Goal: Information Seeking & Learning: Learn about a topic

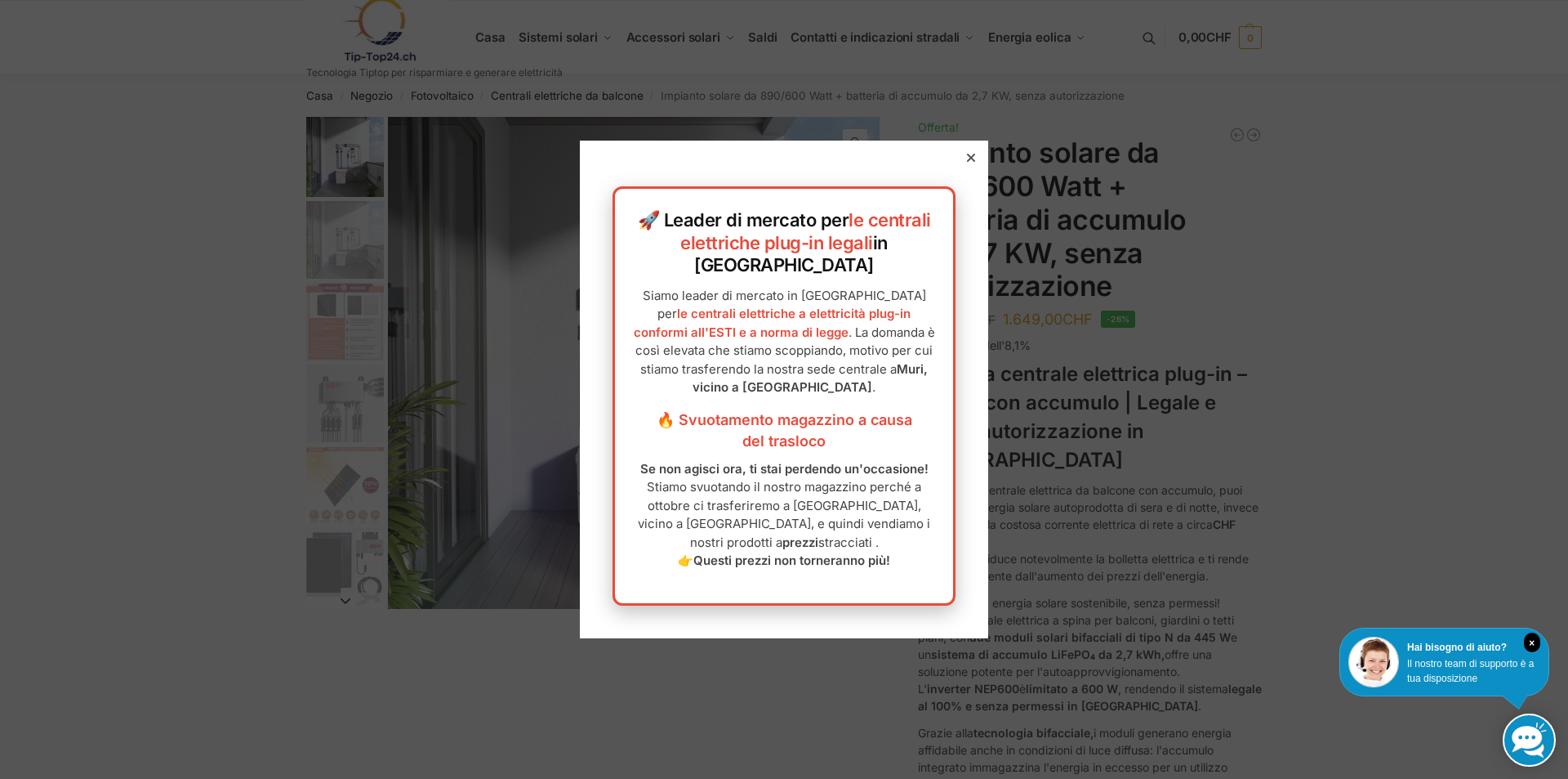
click at [967, 162] on icon at bounding box center [971, 158] width 8 height 8
click at [959, 175] on font "Impianto solare da 890/600 Watt + batteria di accumulo da 2,7 KW, senza autoriz…" at bounding box center [1052, 218] width 269 height 166
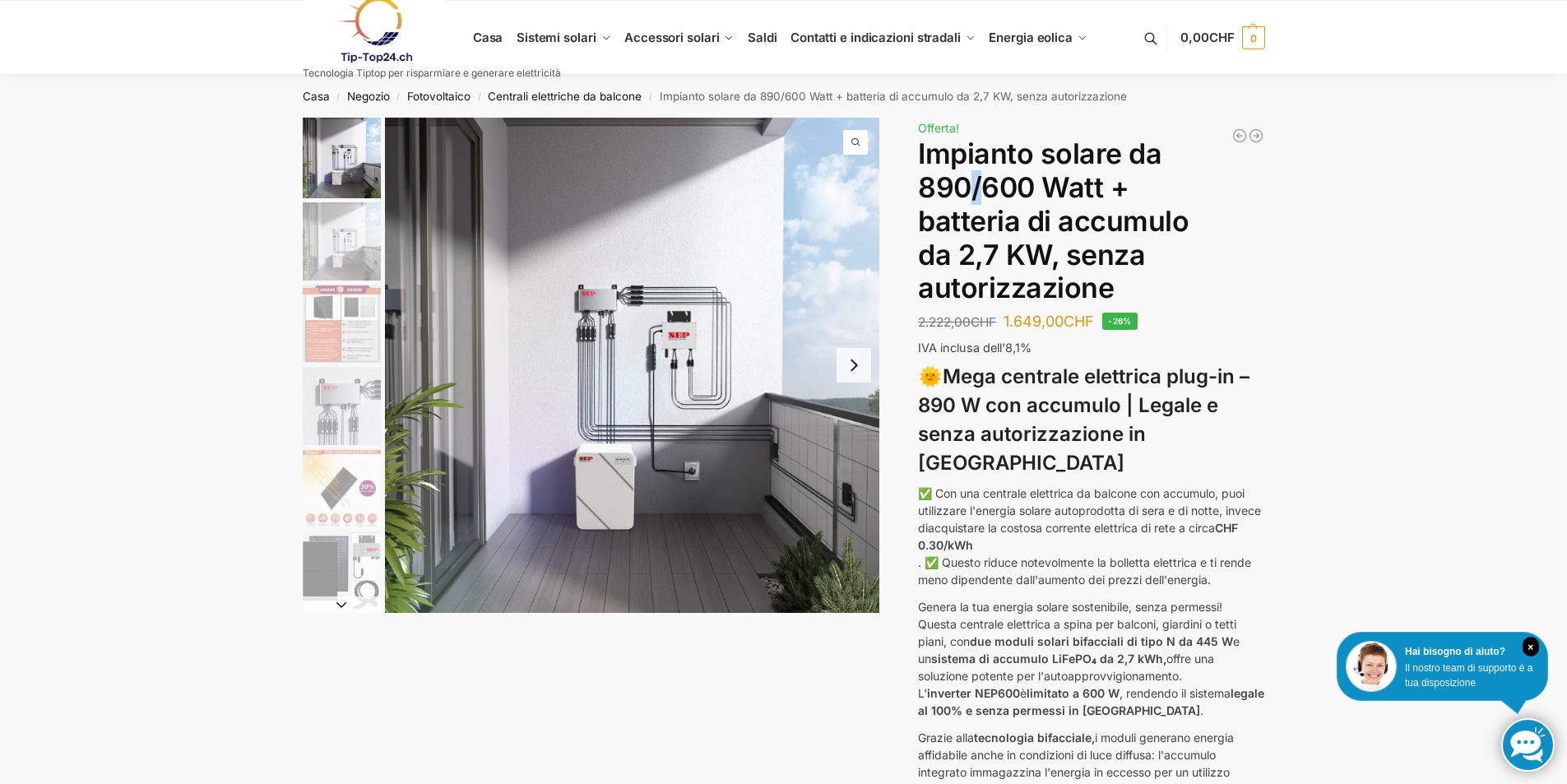
click at [688, 519] on img "1 / 12" at bounding box center [632, 365] width 495 height 495
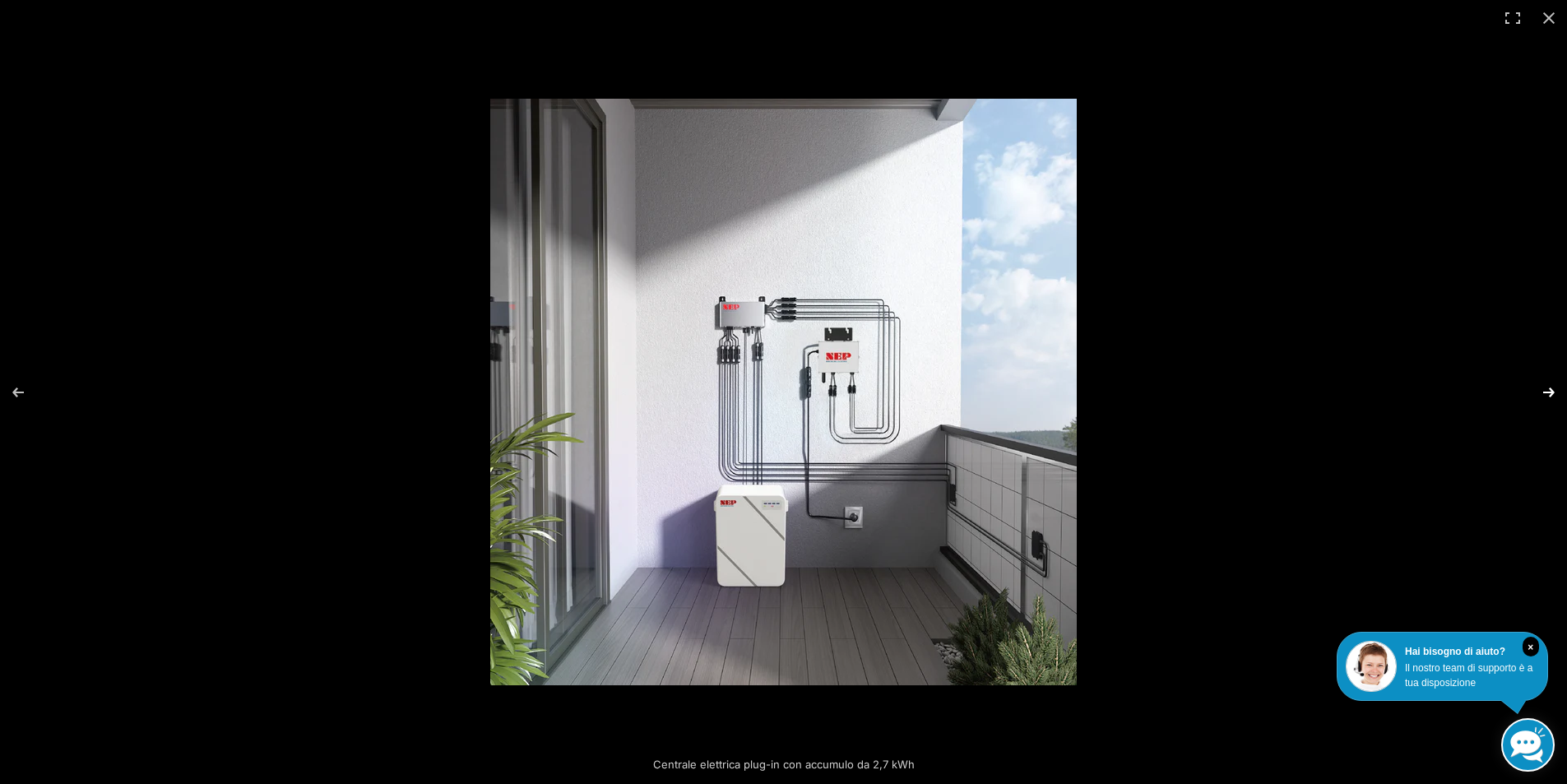
click at [1543, 392] on button "Avanti (freccia a destra)" at bounding box center [1538, 392] width 58 height 82
click at [1549, 391] on button "Avanti (freccia a destra)" at bounding box center [1538, 392] width 58 height 82
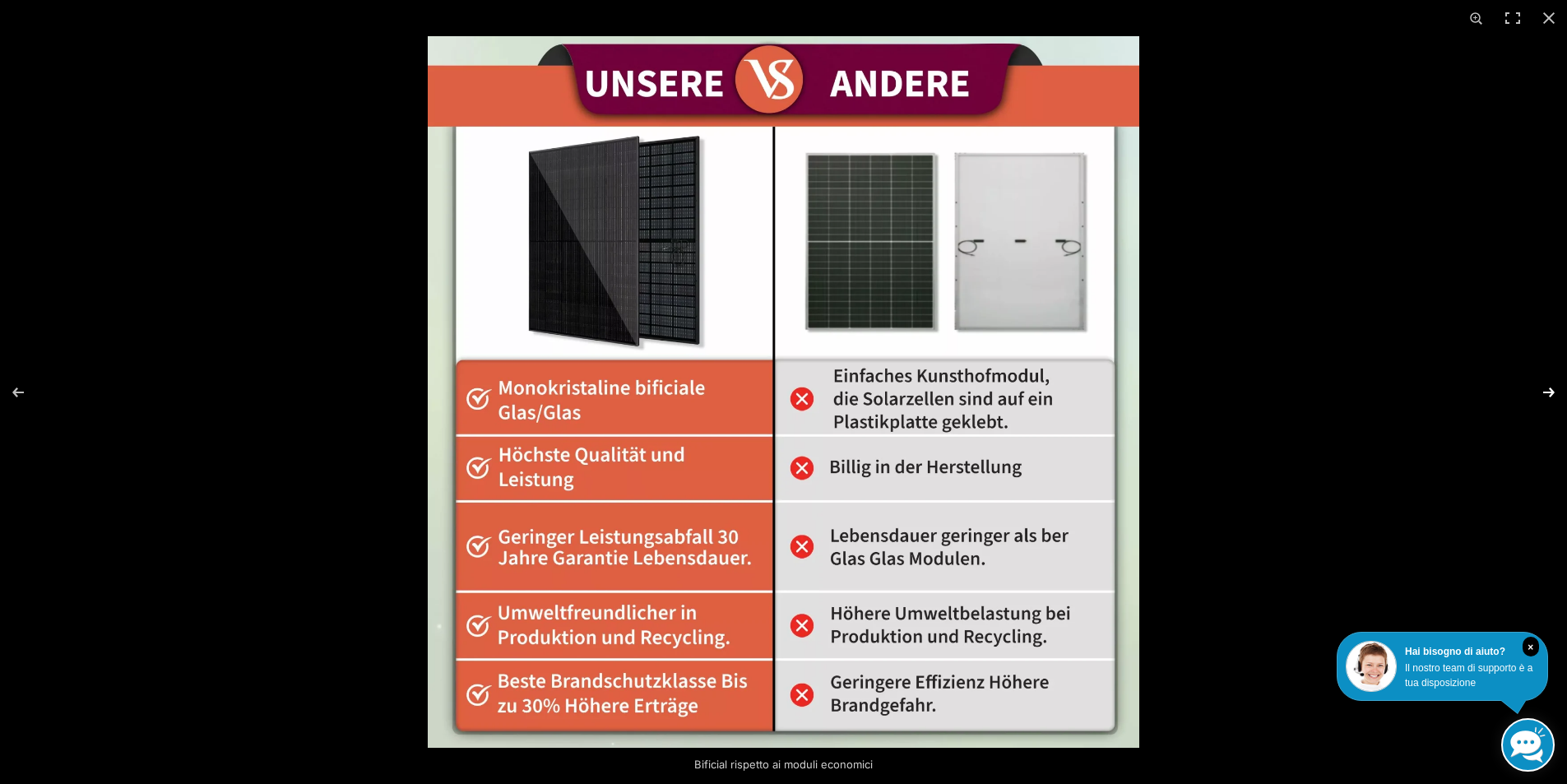
click at [1549, 391] on button "Avanti (freccia a destra)" at bounding box center [1538, 392] width 58 height 82
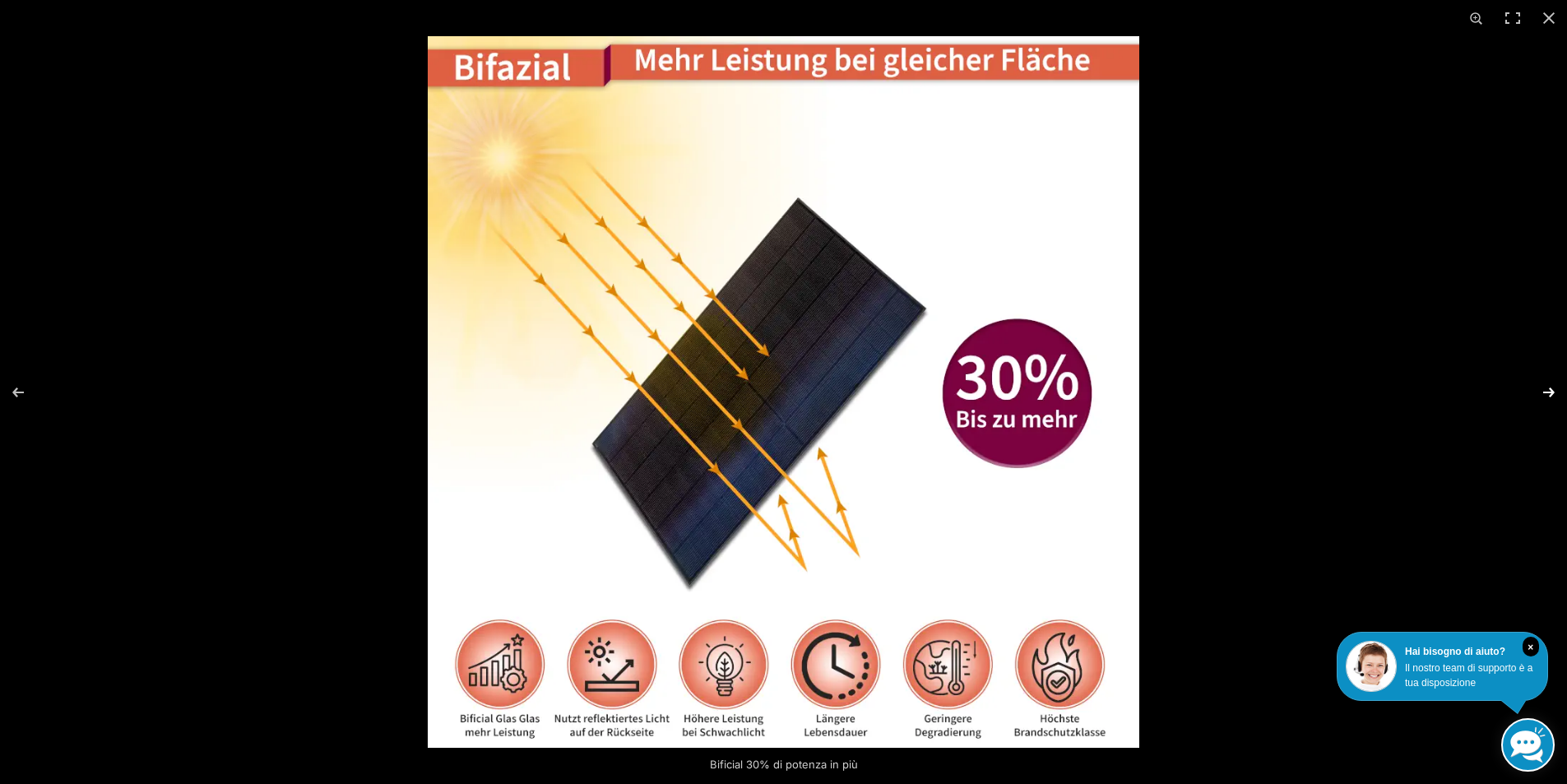
click at [1549, 391] on button "Avanti (freccia a destra)" at bounding box center [1538, 392] width 58 height 82
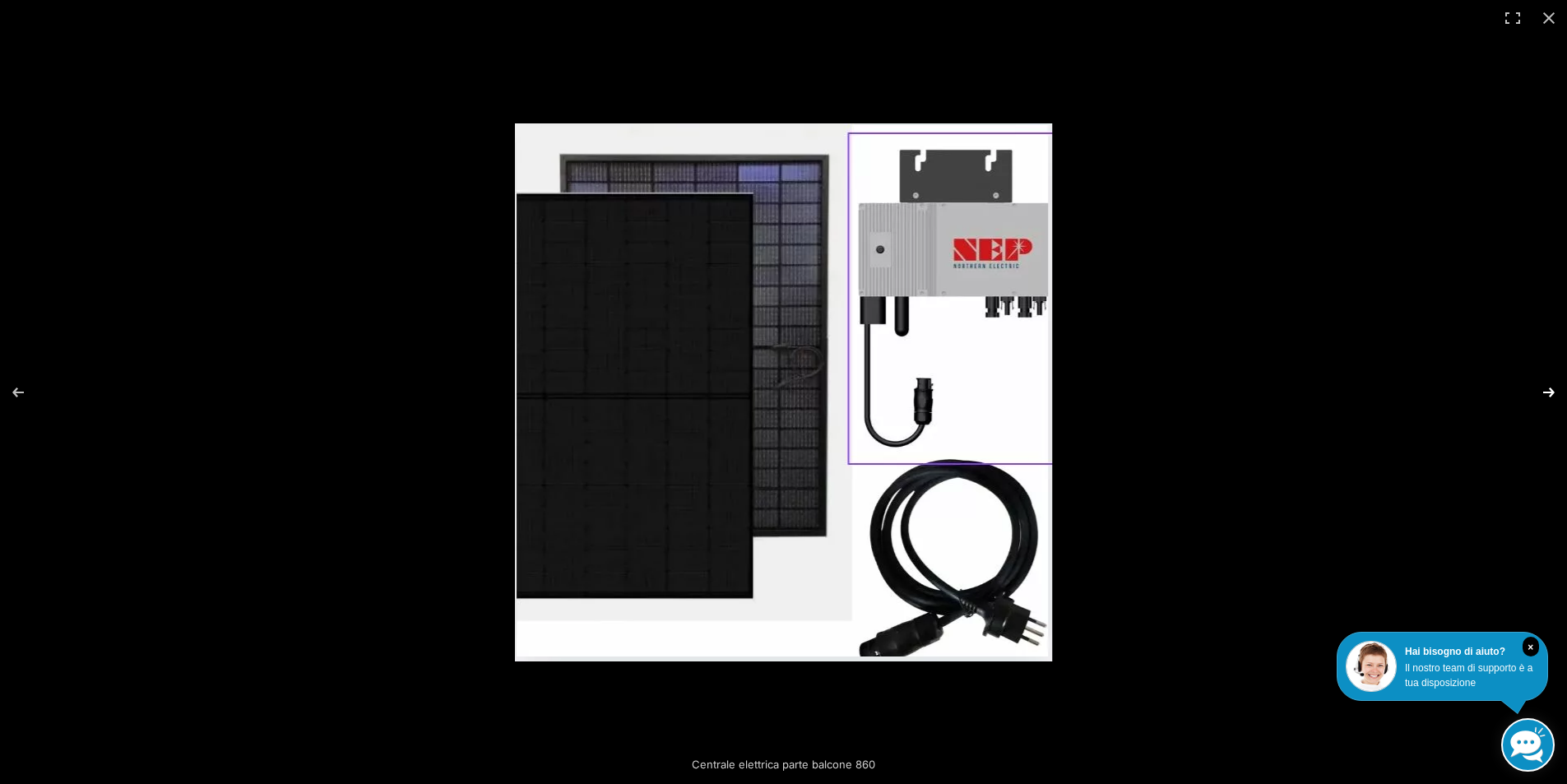
click at [1549, 391] on button "Avanti (freccia a destra)" at bounding box center [1538, 392] width 58 height 82
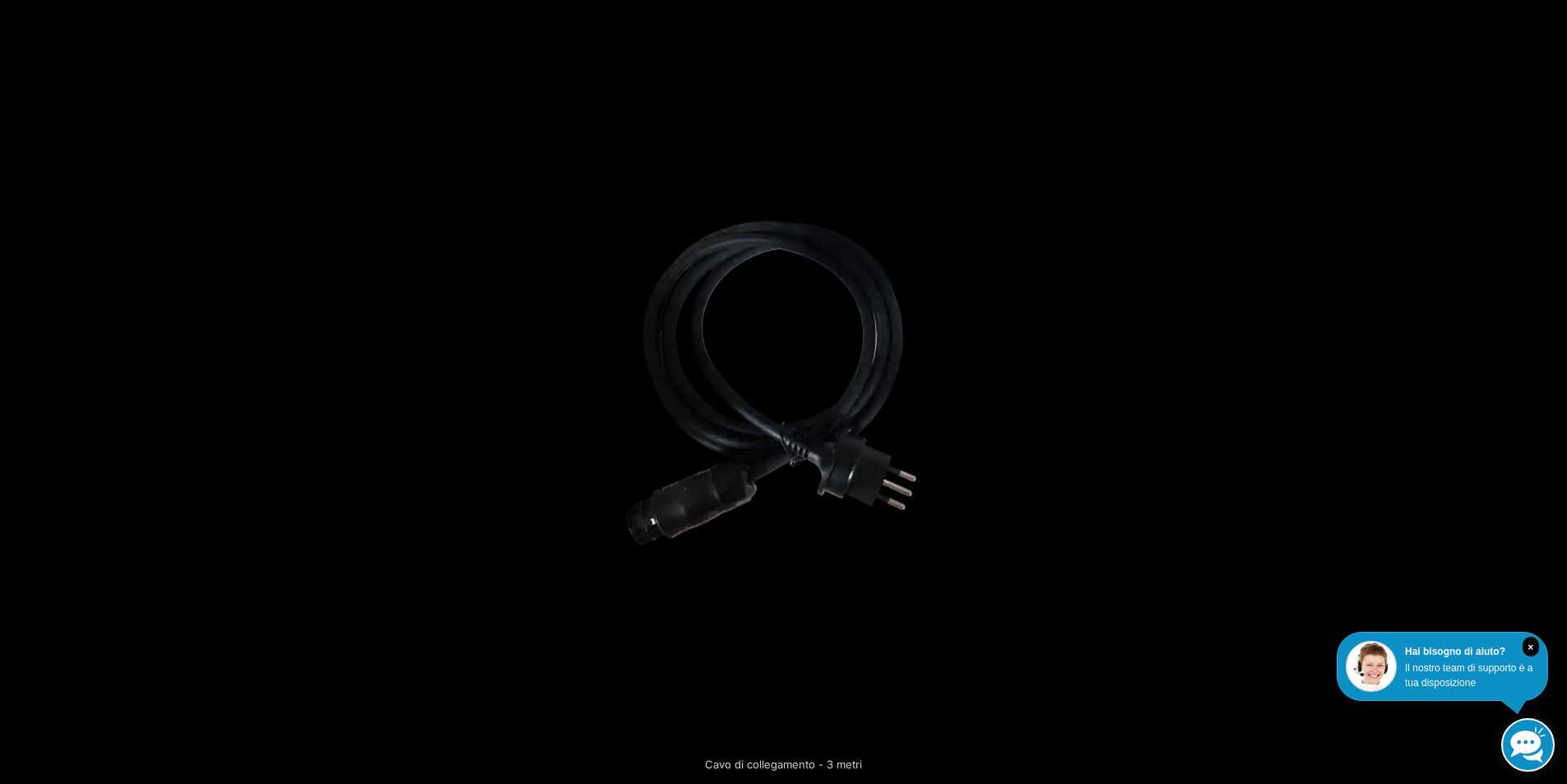
click at [1549, 391] on button "Avanti (freccia a destra)" at bounding box center [1538, 392] width 58 height 82
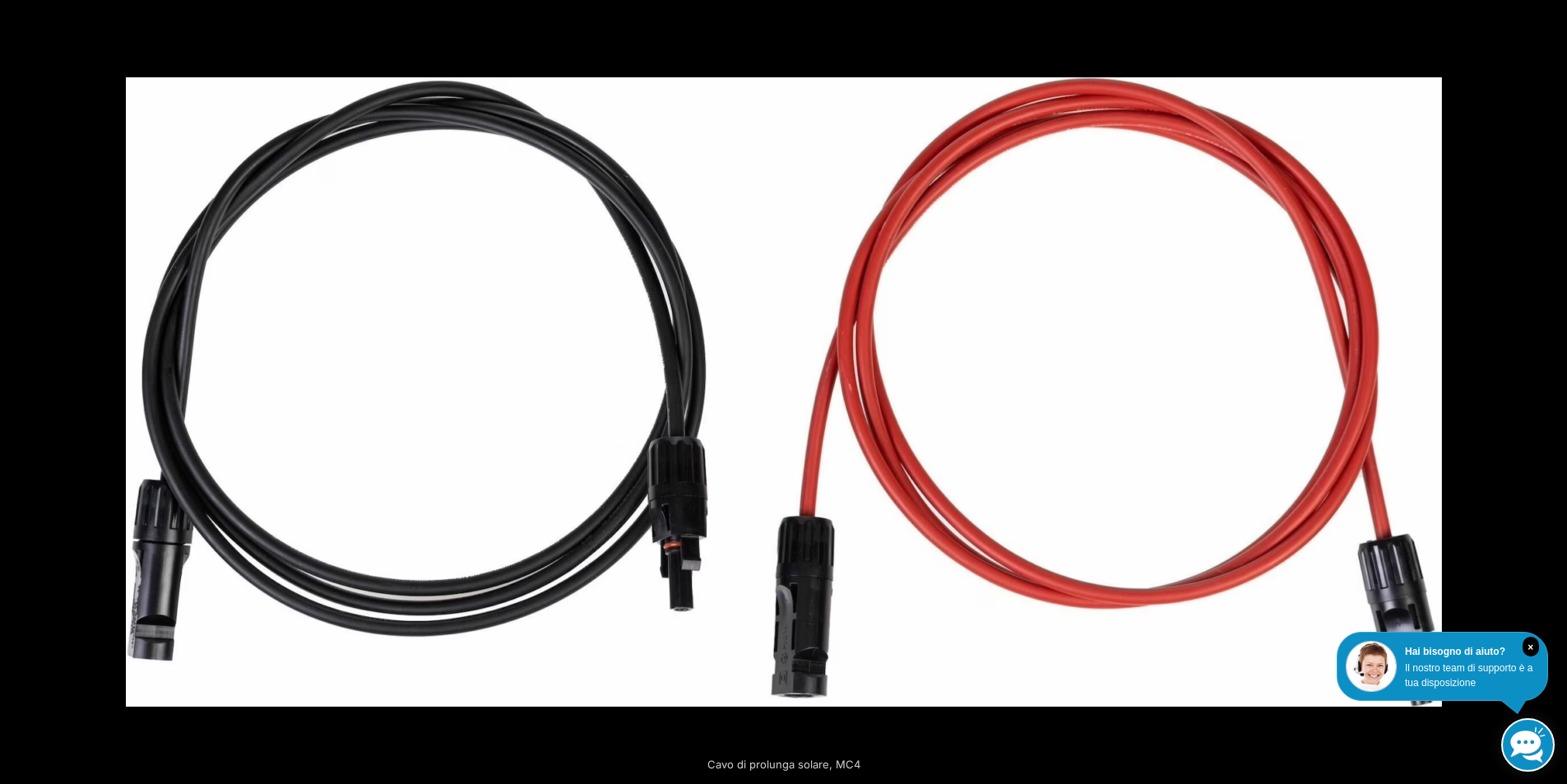
click at [1549, 391] on button "Avanti (freccia a destra)" at bounding box center [1538, 392] width 58 height 82
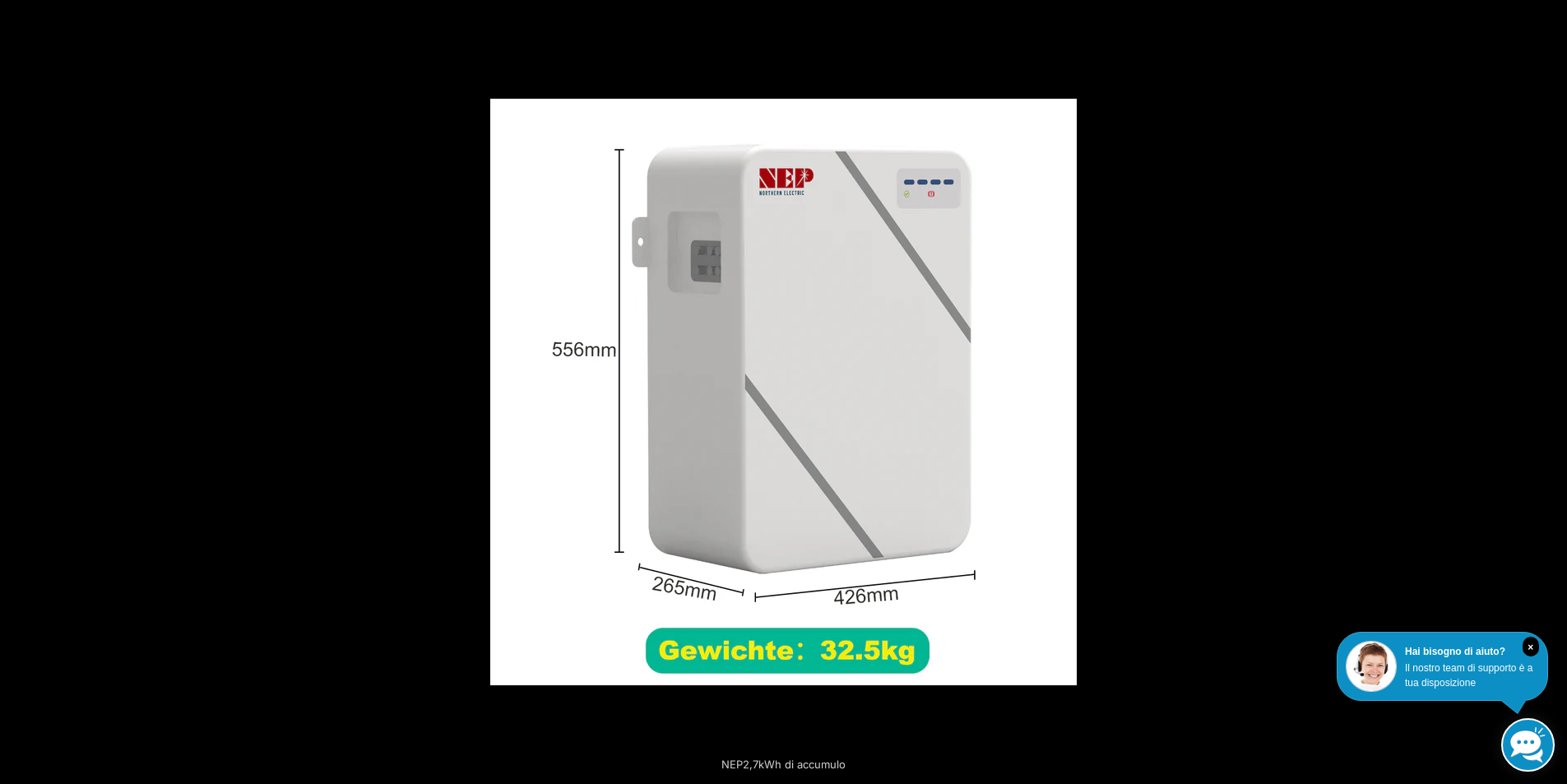
click at [1549, 391] on button "Avanti (freccia a destra)" at bounding box center [1538, 392] width 58 height 82
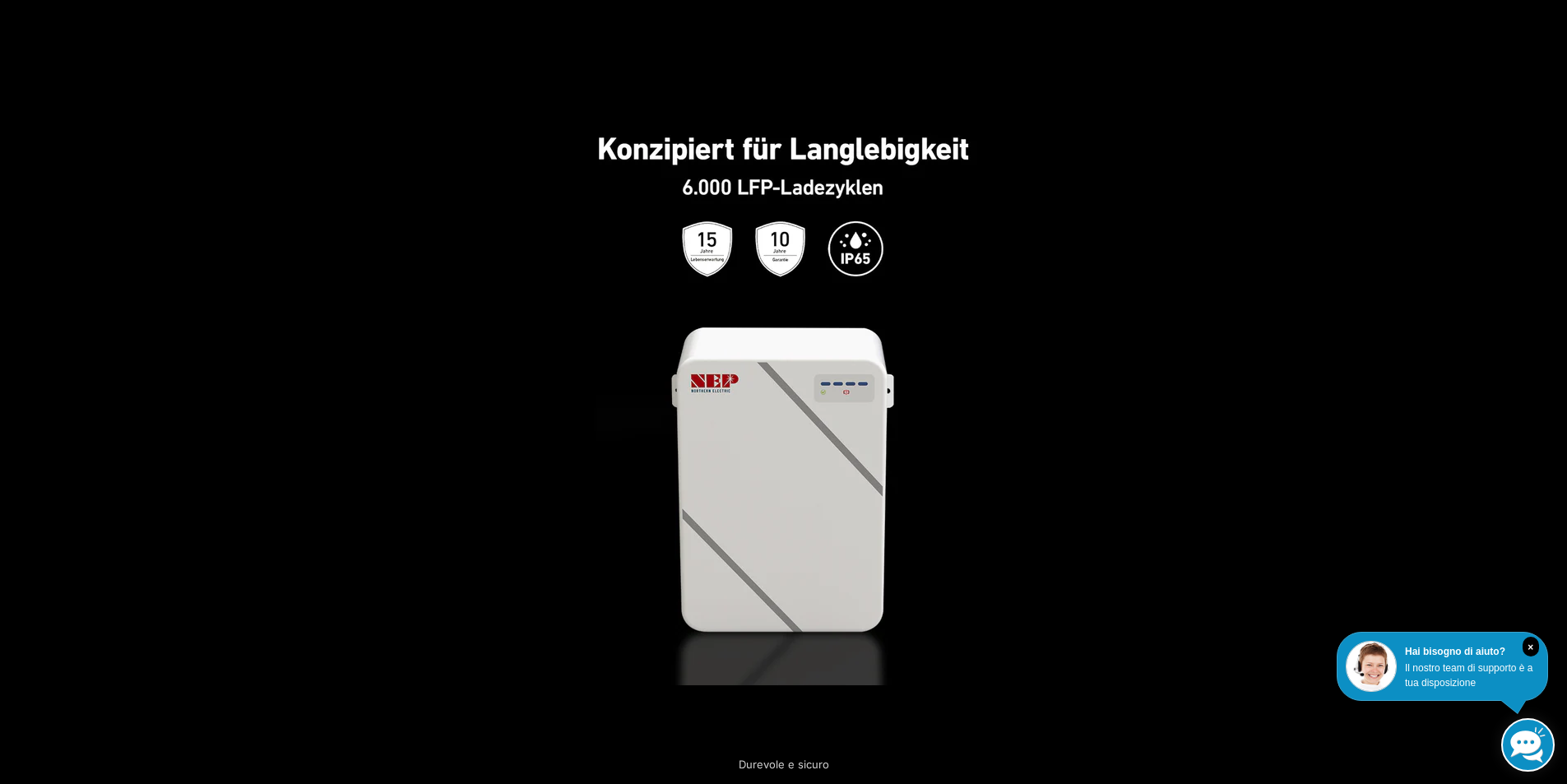
click at [1549, 391] on button "Avanti (freccia a destra)" at bounding box center [1538, 392] width 58 height 82
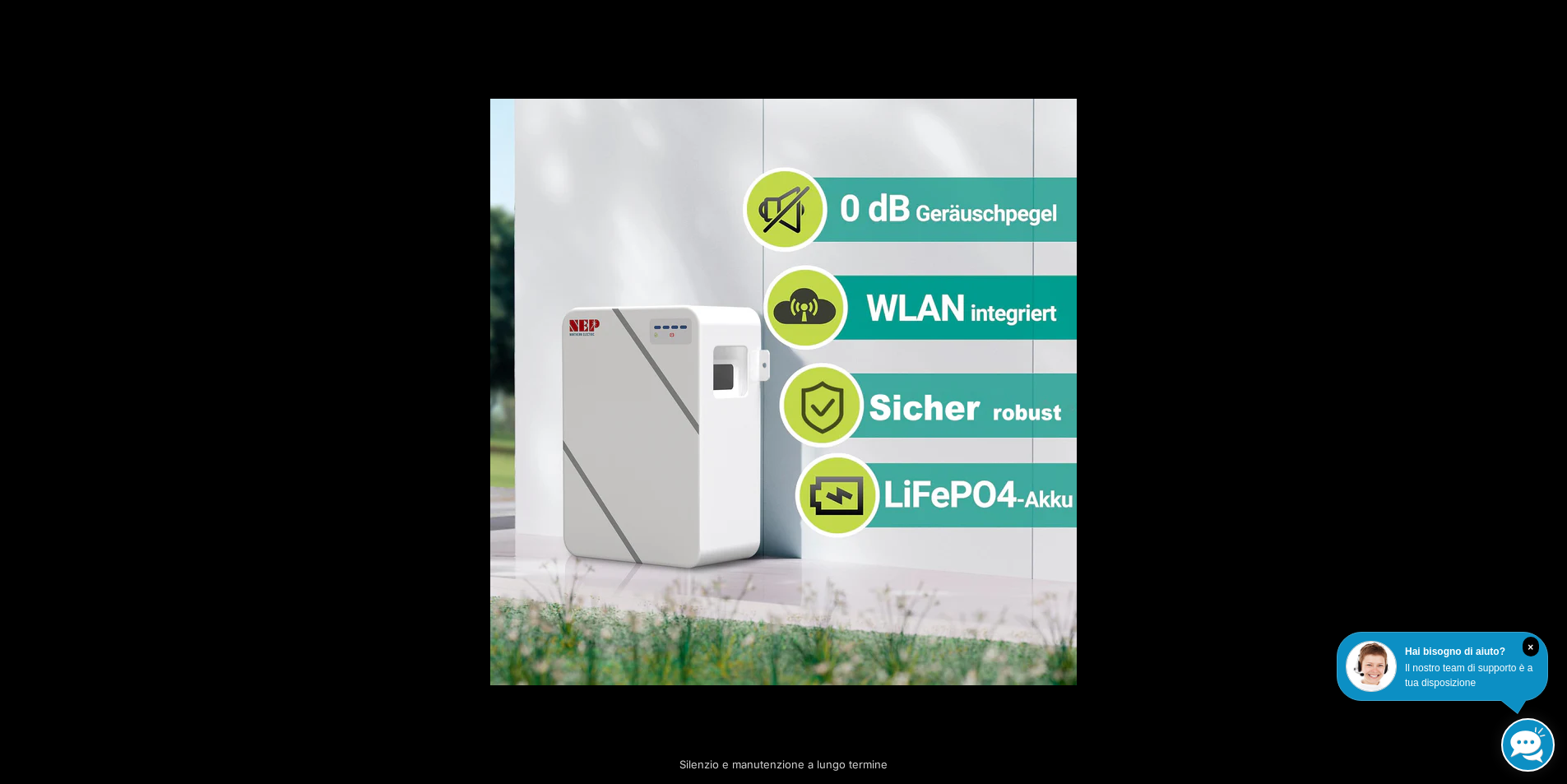
click at [1549, 391] on button "Avanti (freccia a destra)" at bounding box center [1538, 392] width 58 height 82
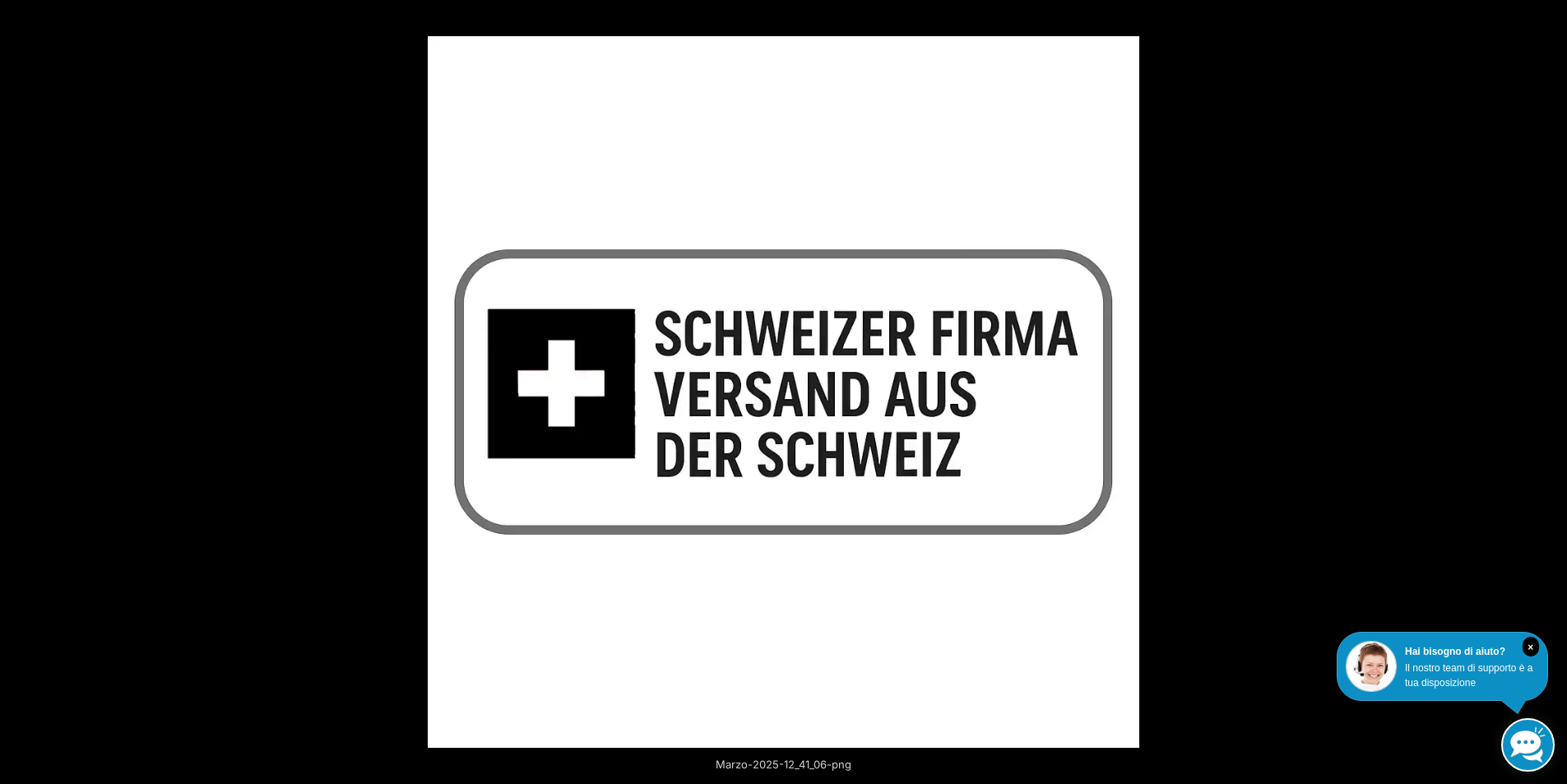
click at [1549, 391] on button "Avanti (freccia a destra)" at bounding box center [1538, 392] width 58 height 82
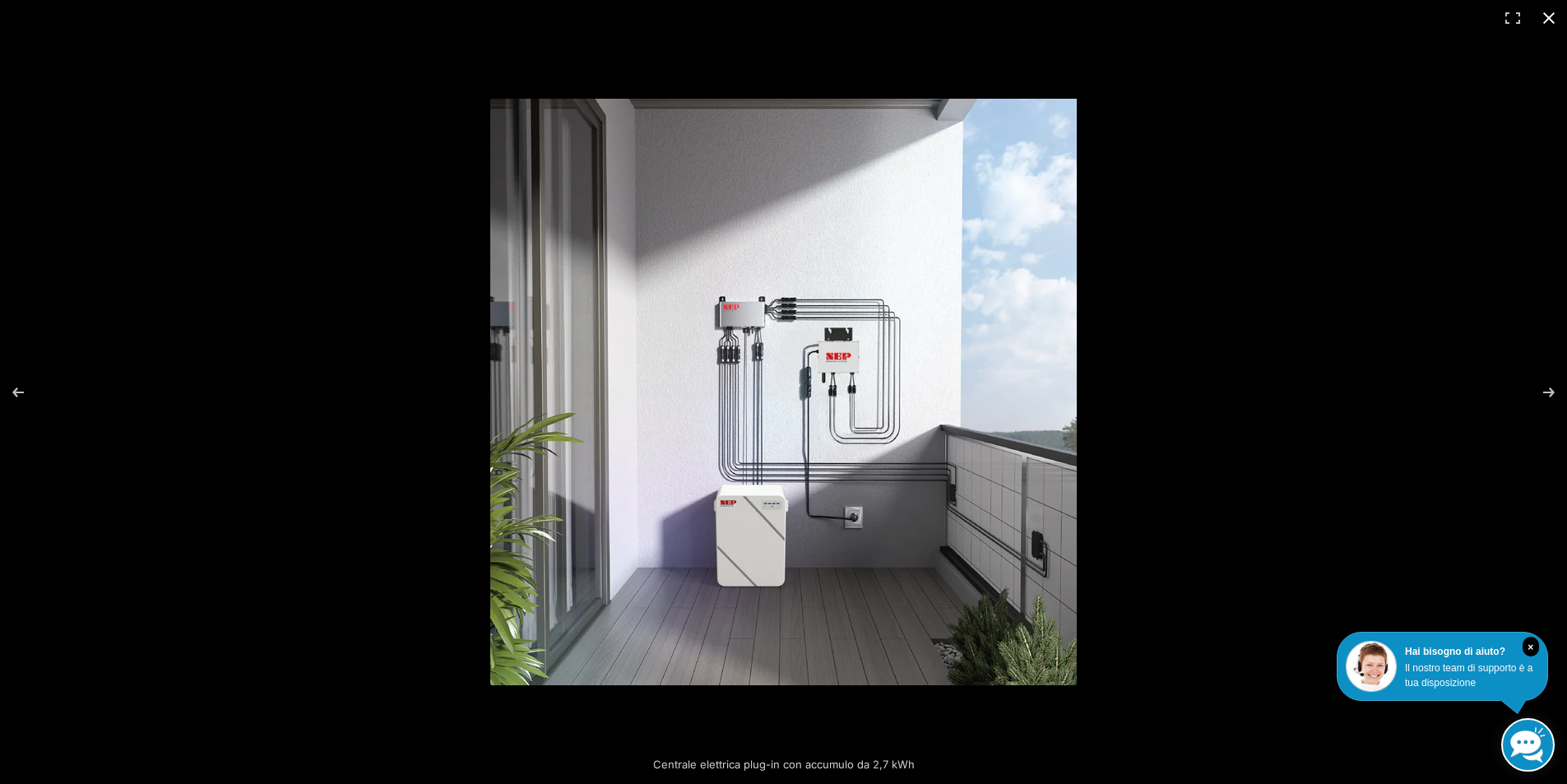
click at [1549, 16] on button "Chiudi (Esc)" at bounding box center [1548, 18] width 36 height 36
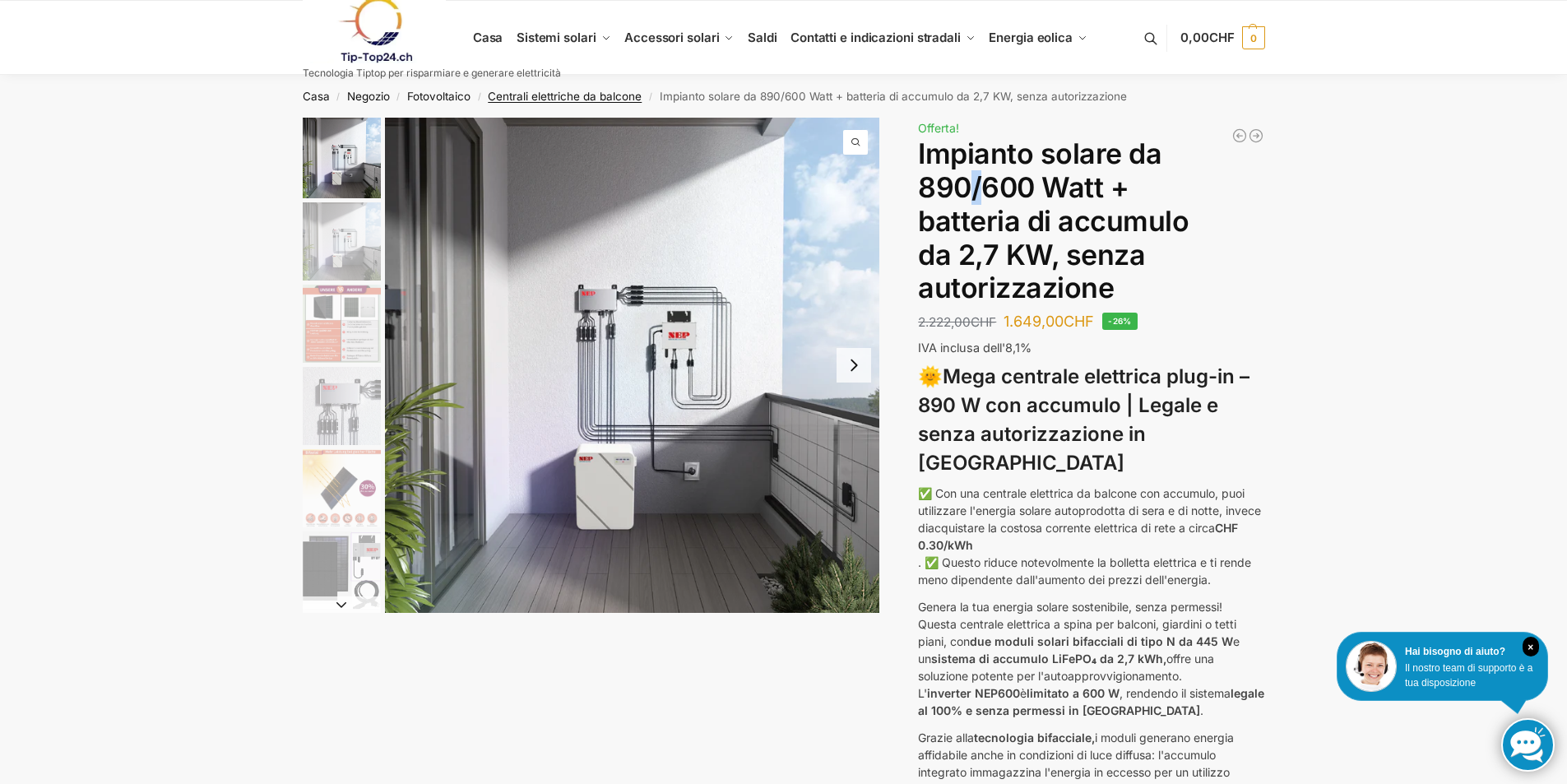
click at [581, 99] on font "Centrali elettriche da balcone" at bounding box center [565, 96] width 154 height 14
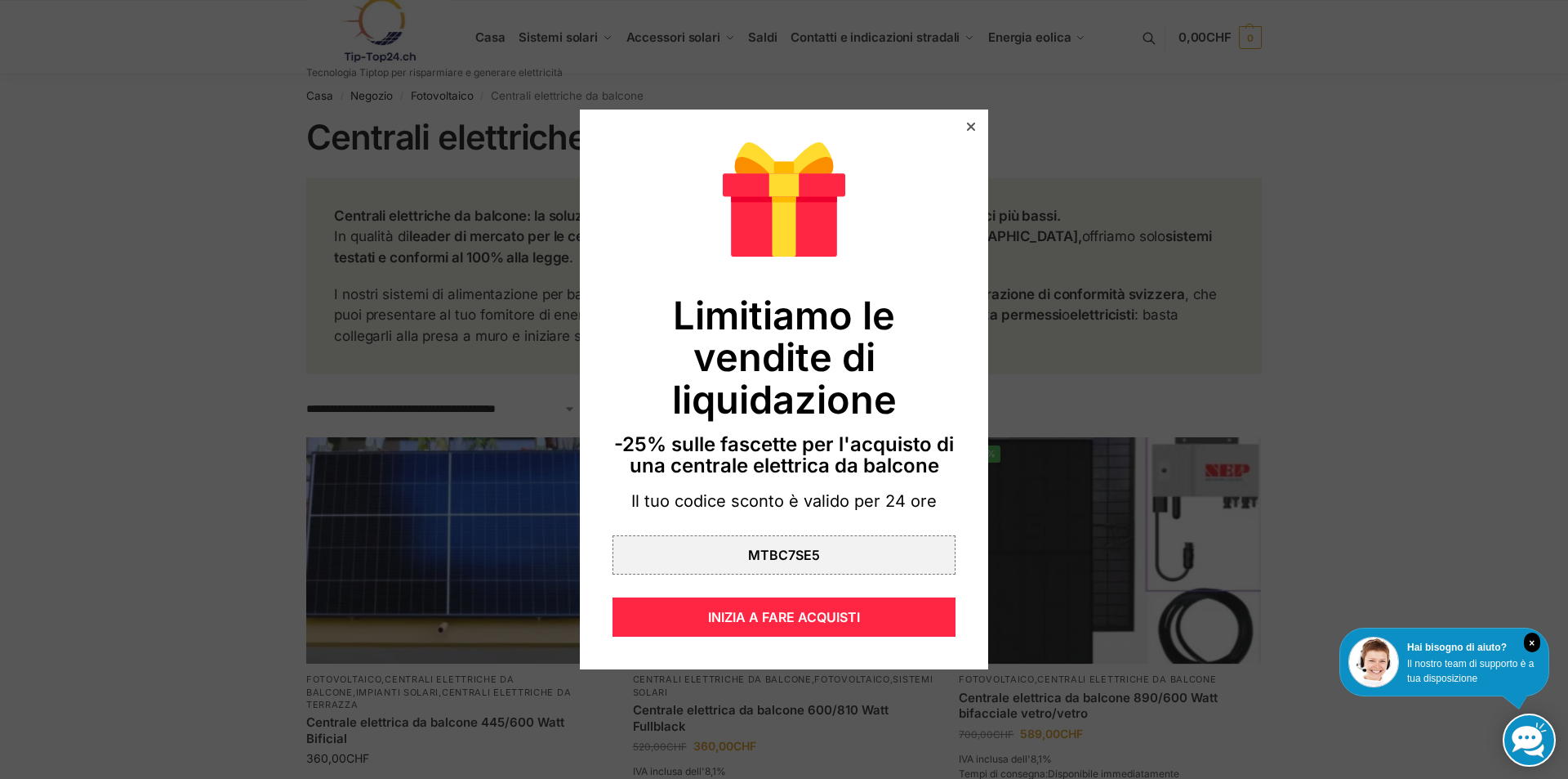
click at [967, 128] on icon at bounding box center [971, 127] width 8 height 8
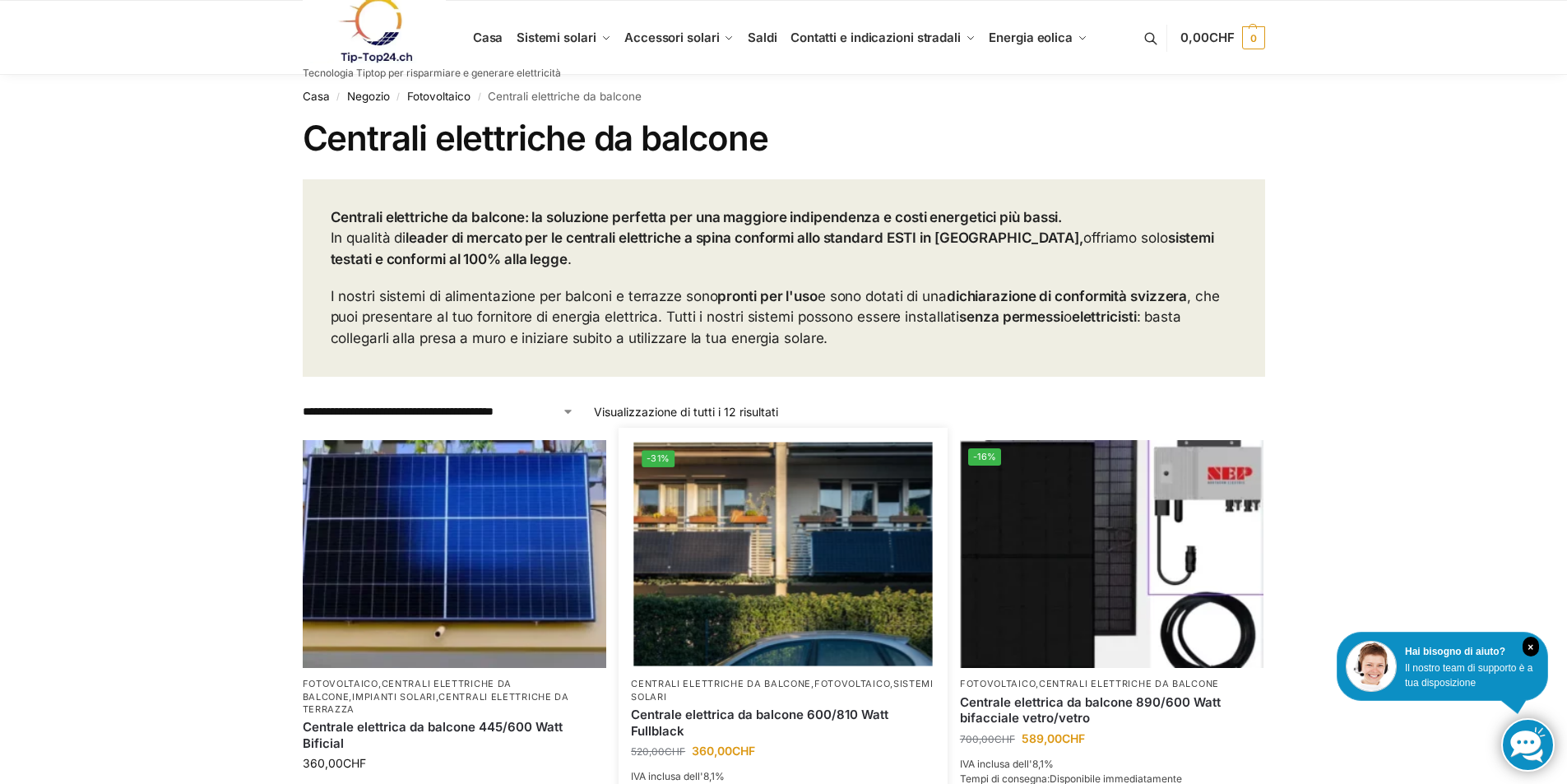
scroll to position [164, 0]
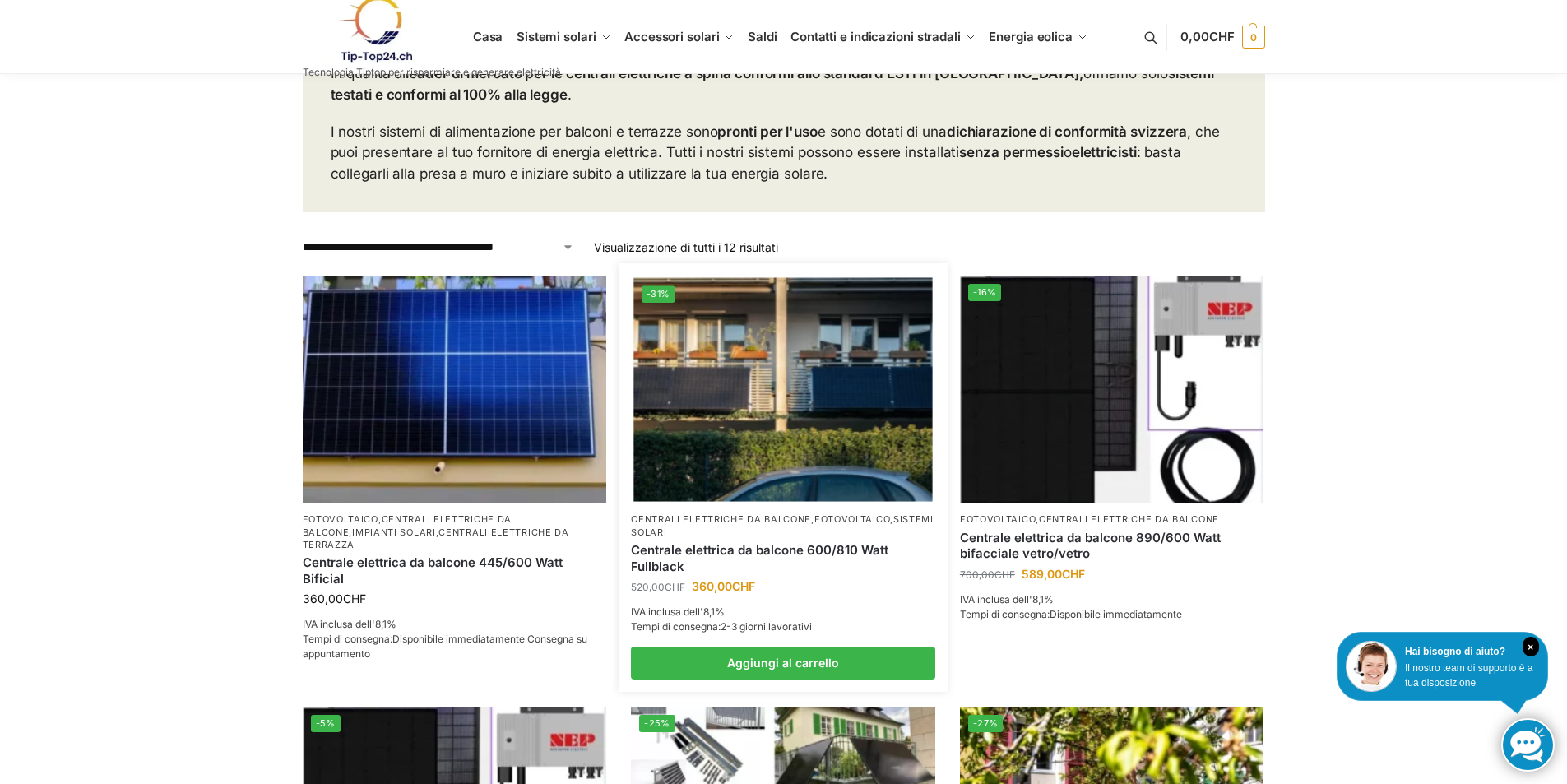
click at [739, 378] on img at bounding box center [783, 390] width 299 height 223
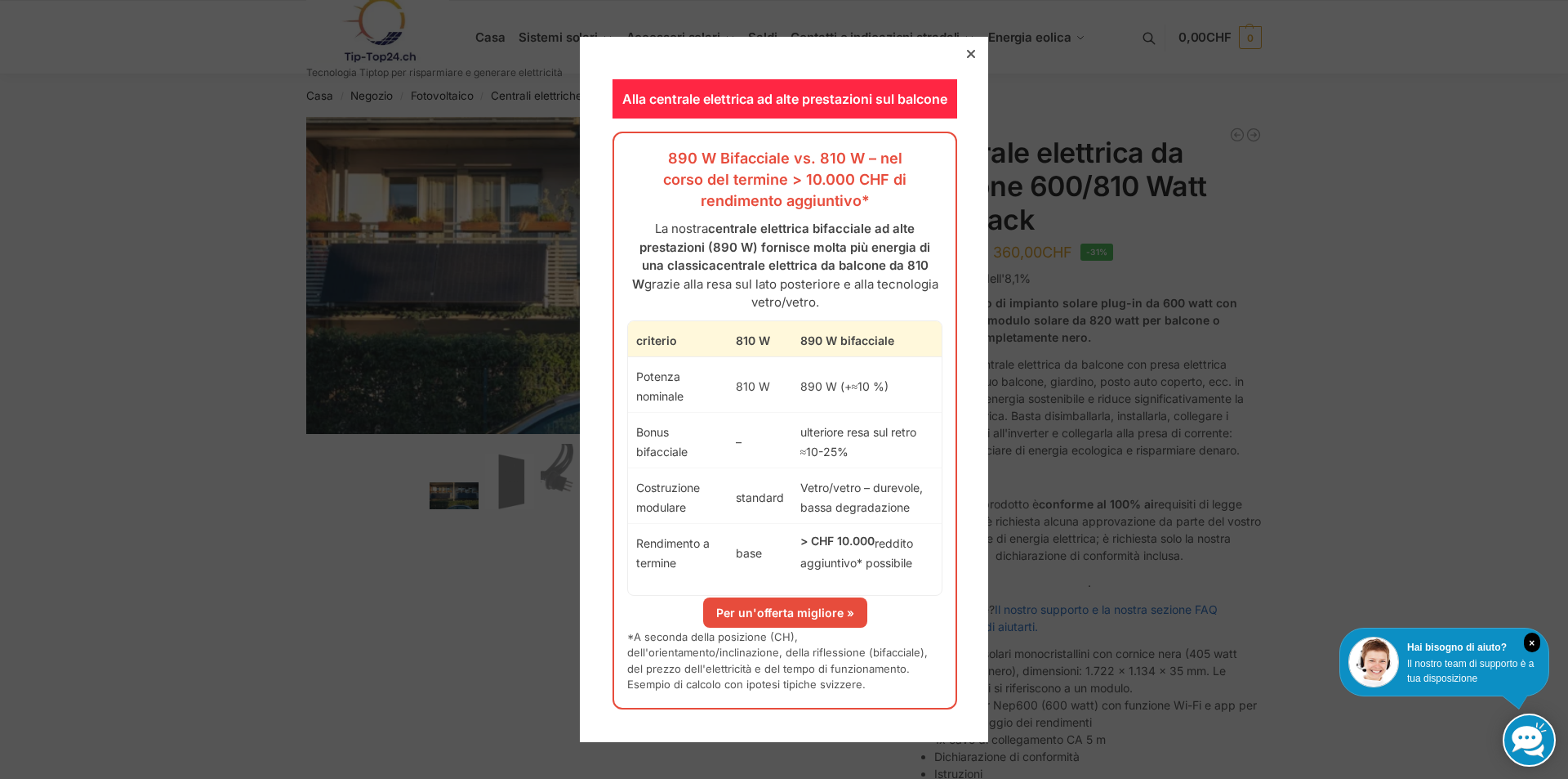
click at [967, 54] on icon at bounding box center [971, 54] width 8 height 8
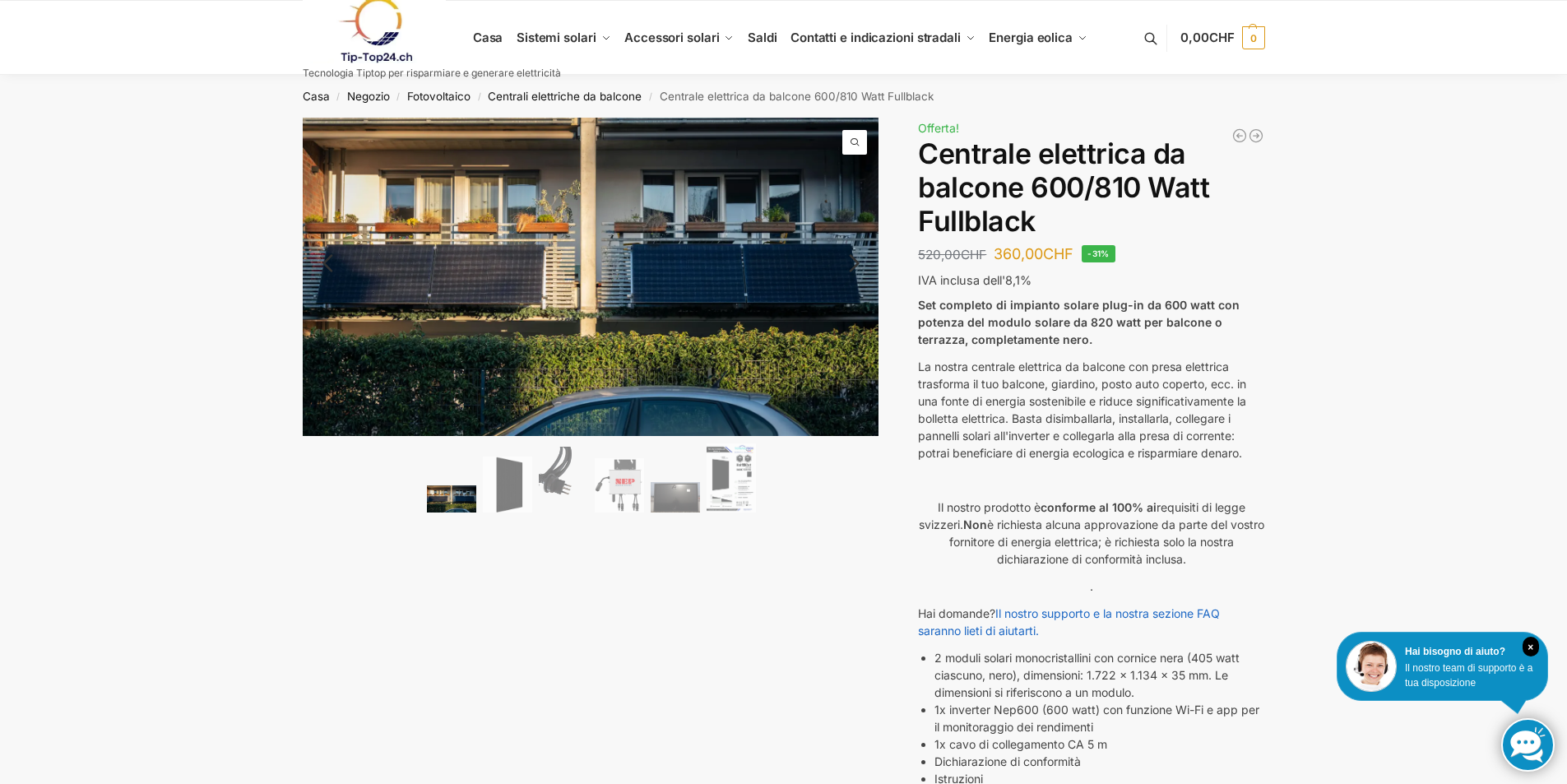
click at [855, 263] on link "Prossimo" at bounding box center [837, 271] width 84 height 16
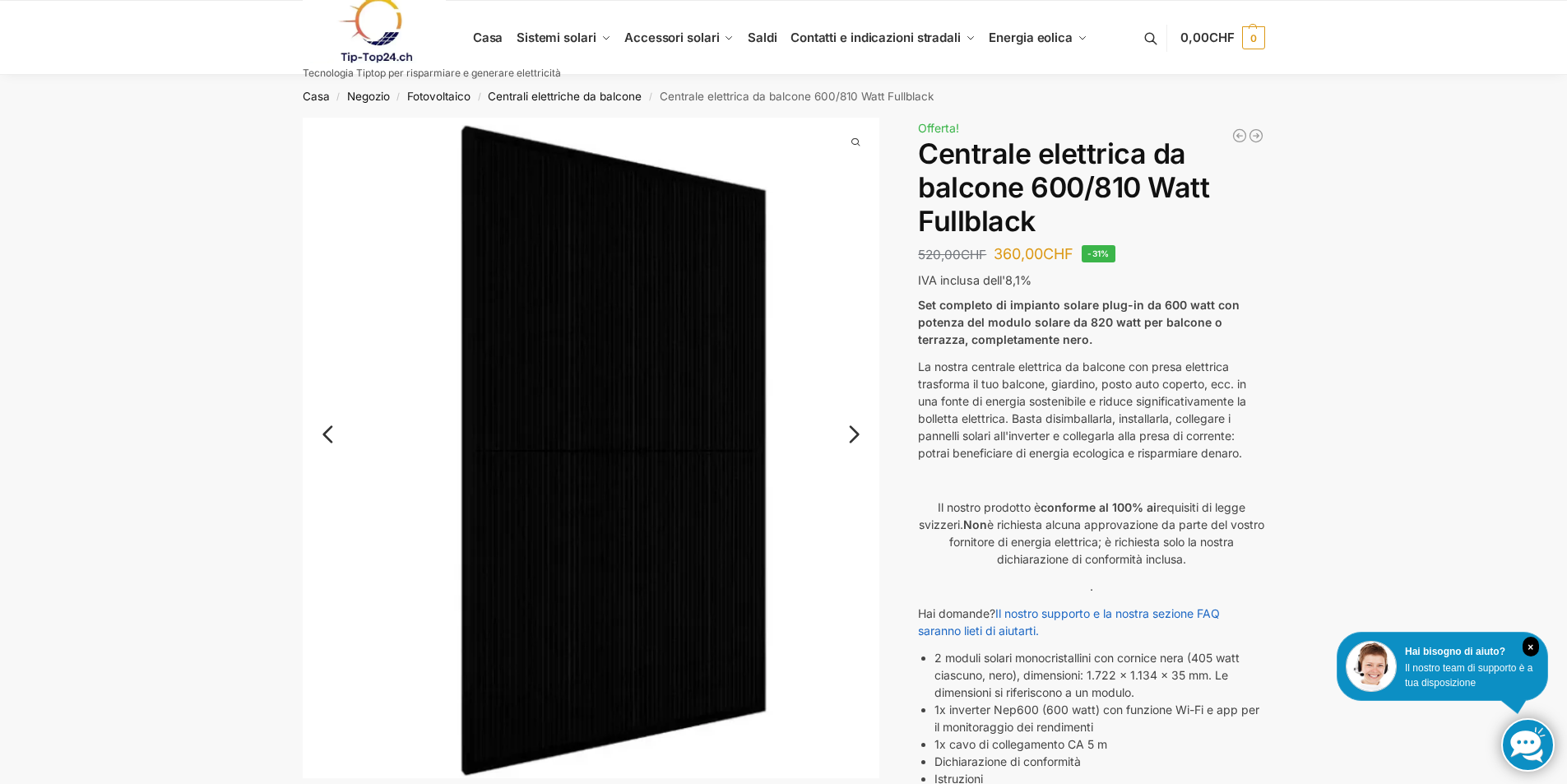
click at [855, 435] on link "Prossimo" at bounding box center [837, 441] width 84 height 16
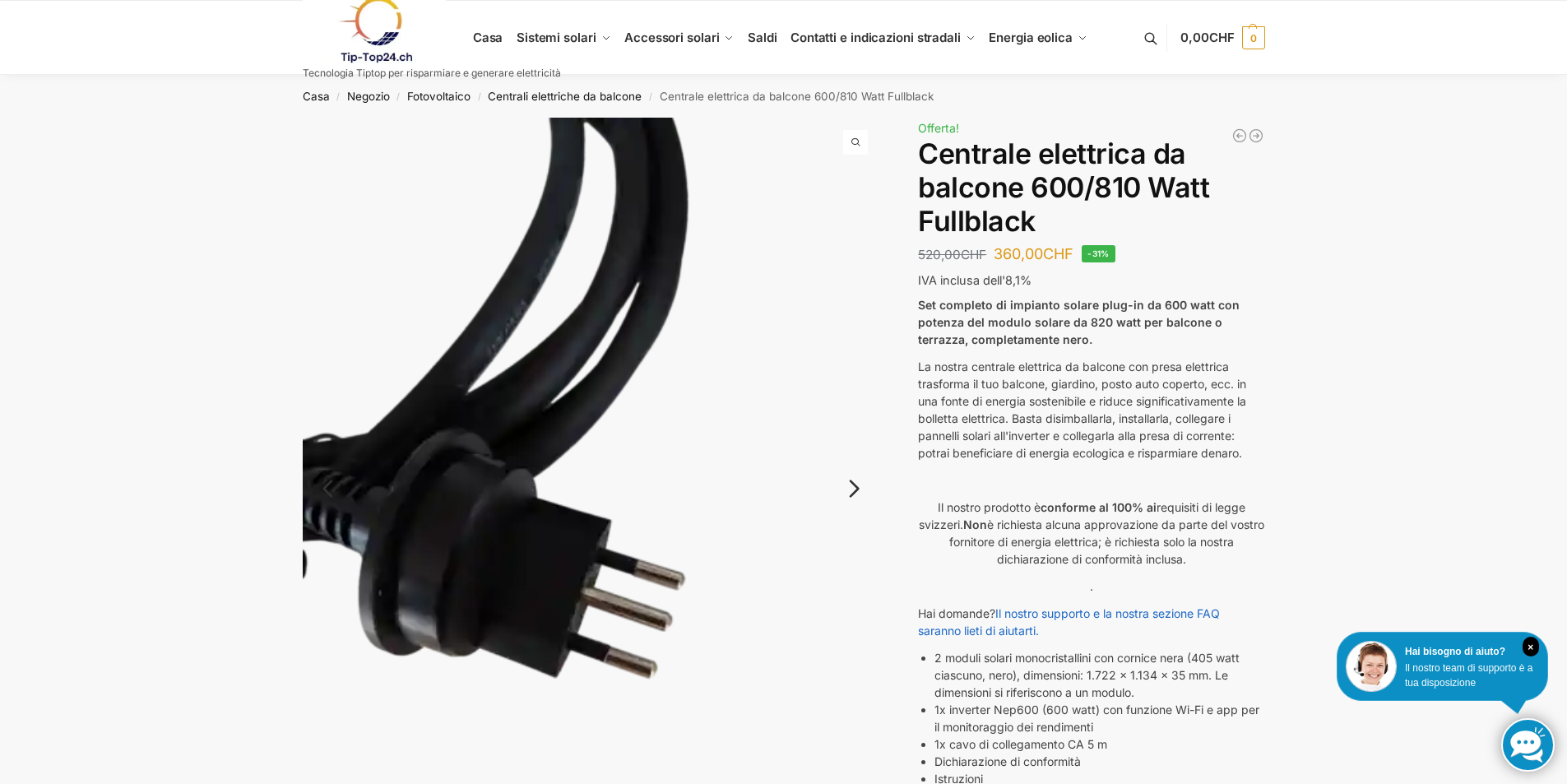
click at [854, 489] on link "Prossimo" at bounding box center [837, 496] width 84 height 16
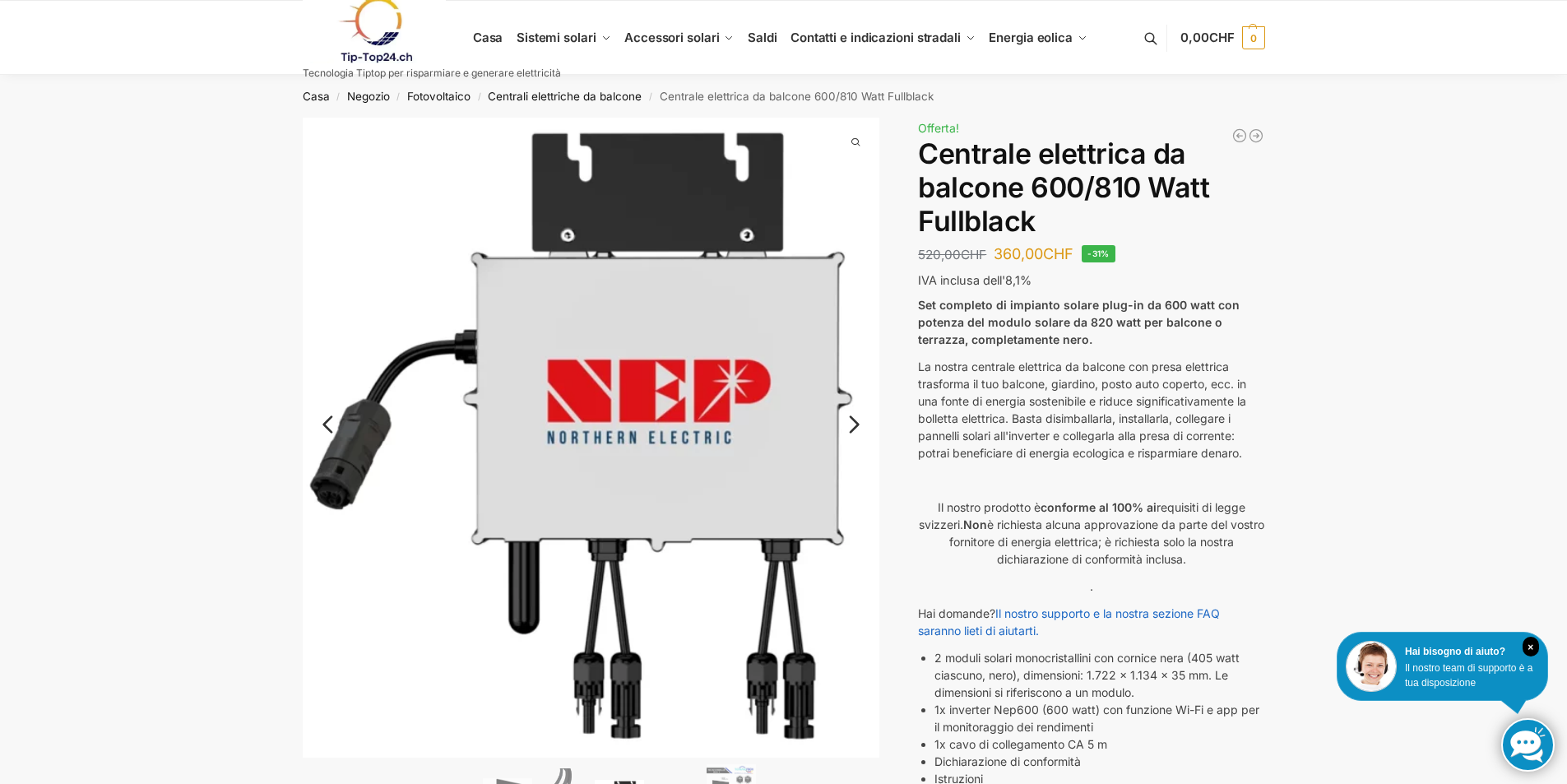
click at [853, 425] on link "Prossimo" at bounding box center [837, 432] width 84 height 16
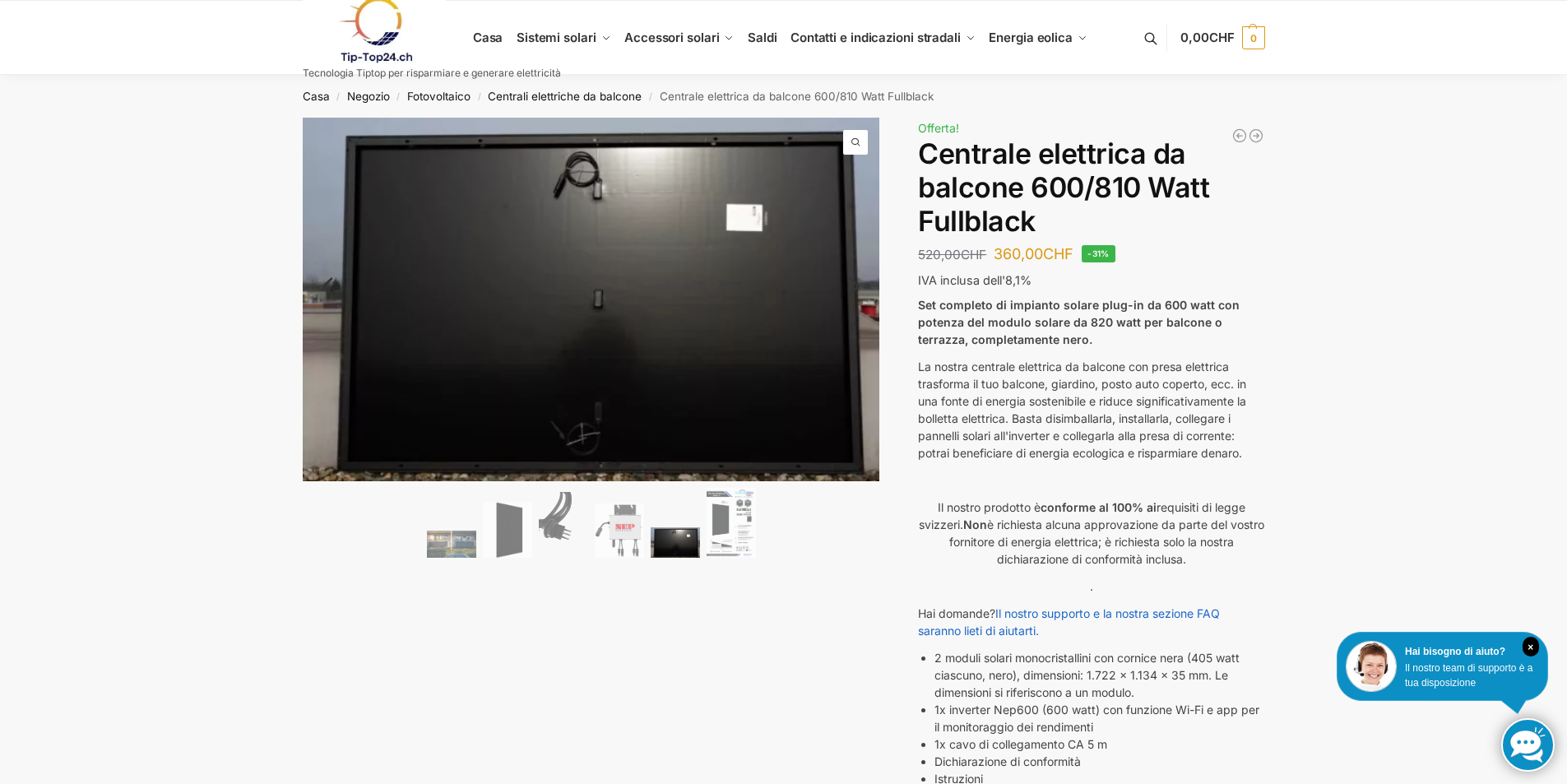
click at [861, 286] on link "Prossimo" at bounding box center [837, 293] width 84 height 16
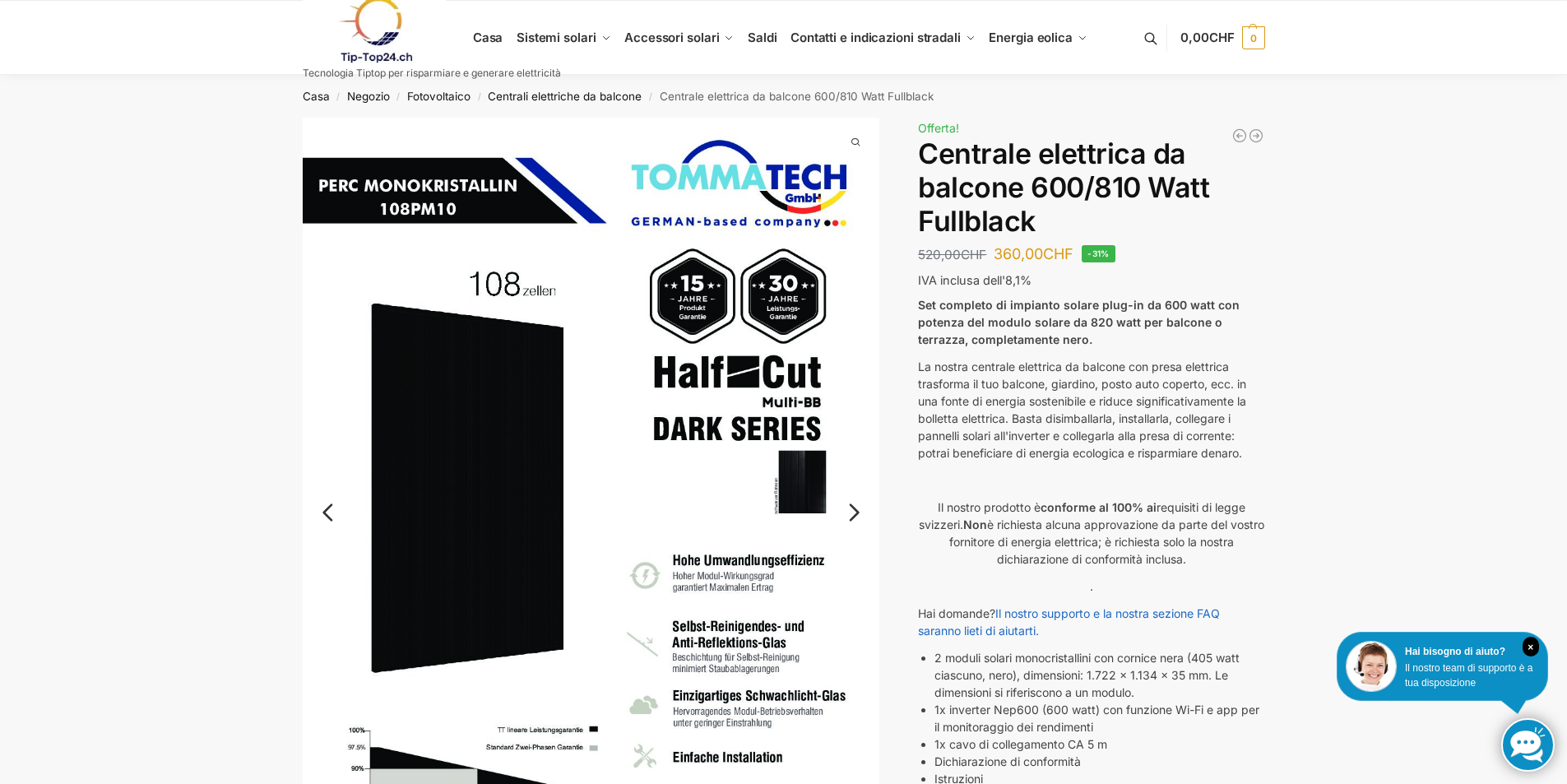
click at [855, 513] on link "Prossimo" at bounding box center [837, 520] width 84 height 16
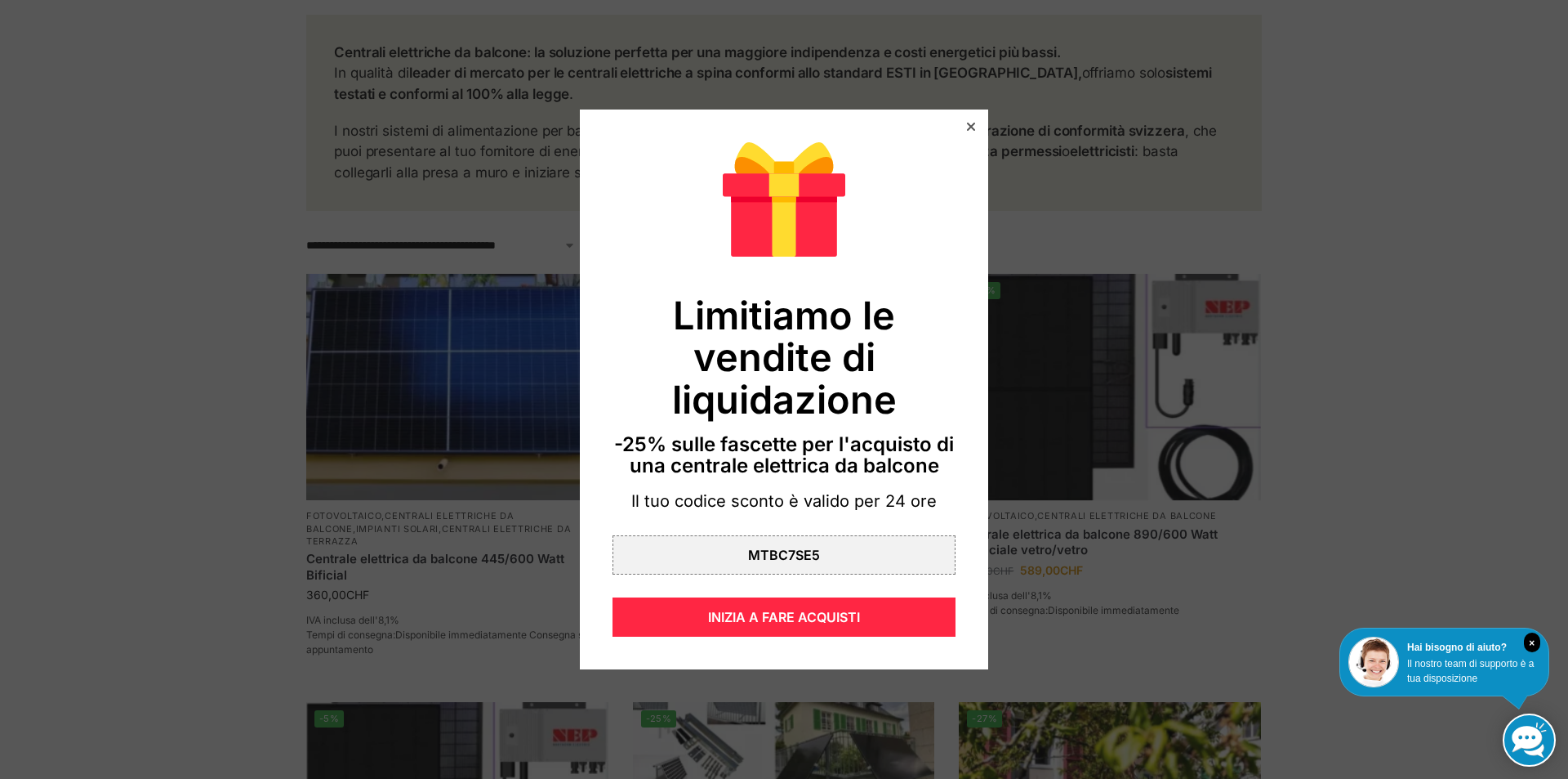
click at [967, 128] on icon at bounding box center [971, 127] width 8 height 8
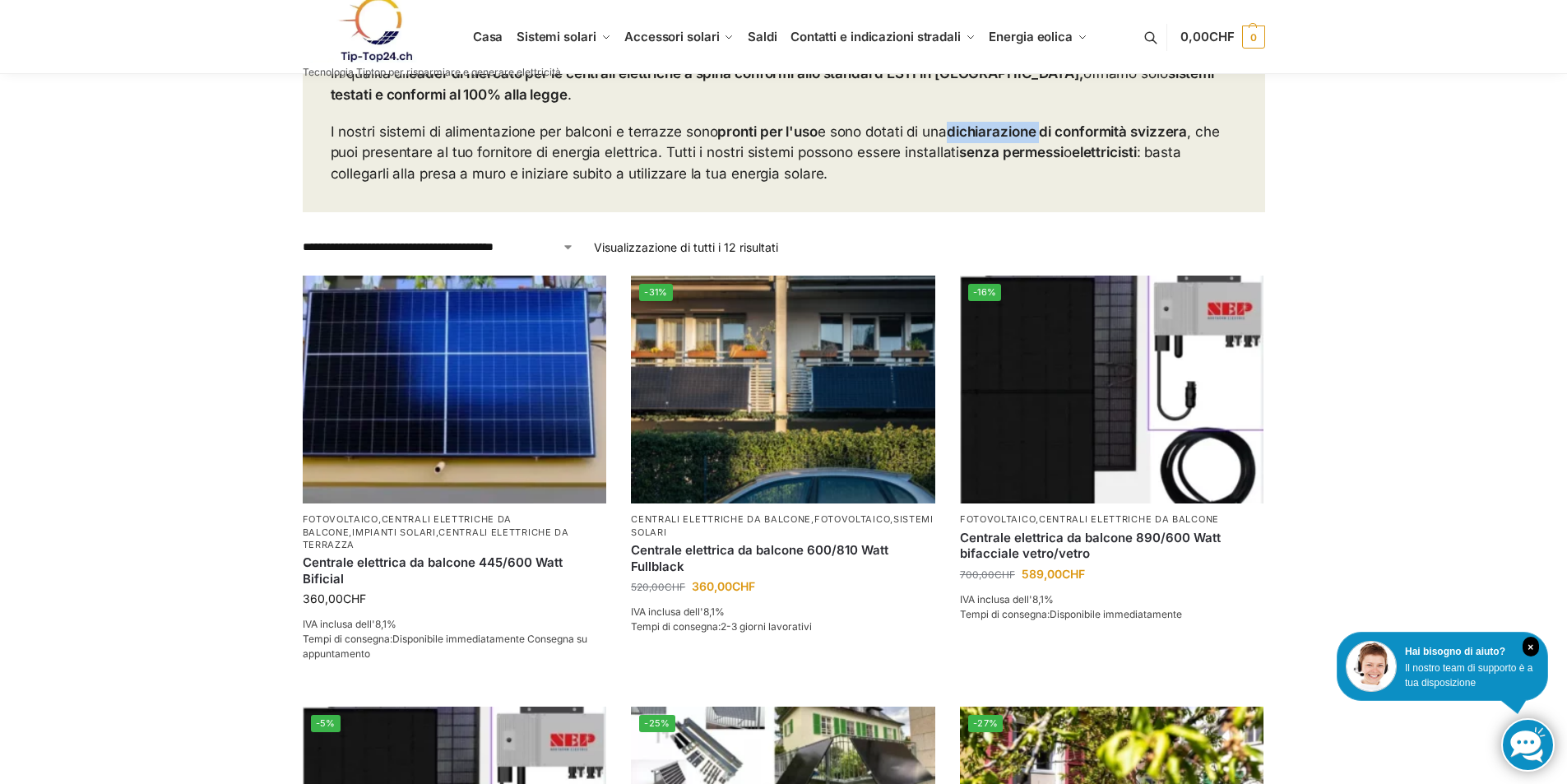
click at [966, 129] on font "dichiarazione di conformità svizzera" at bounding box center [1067, 131] width 240 height 16
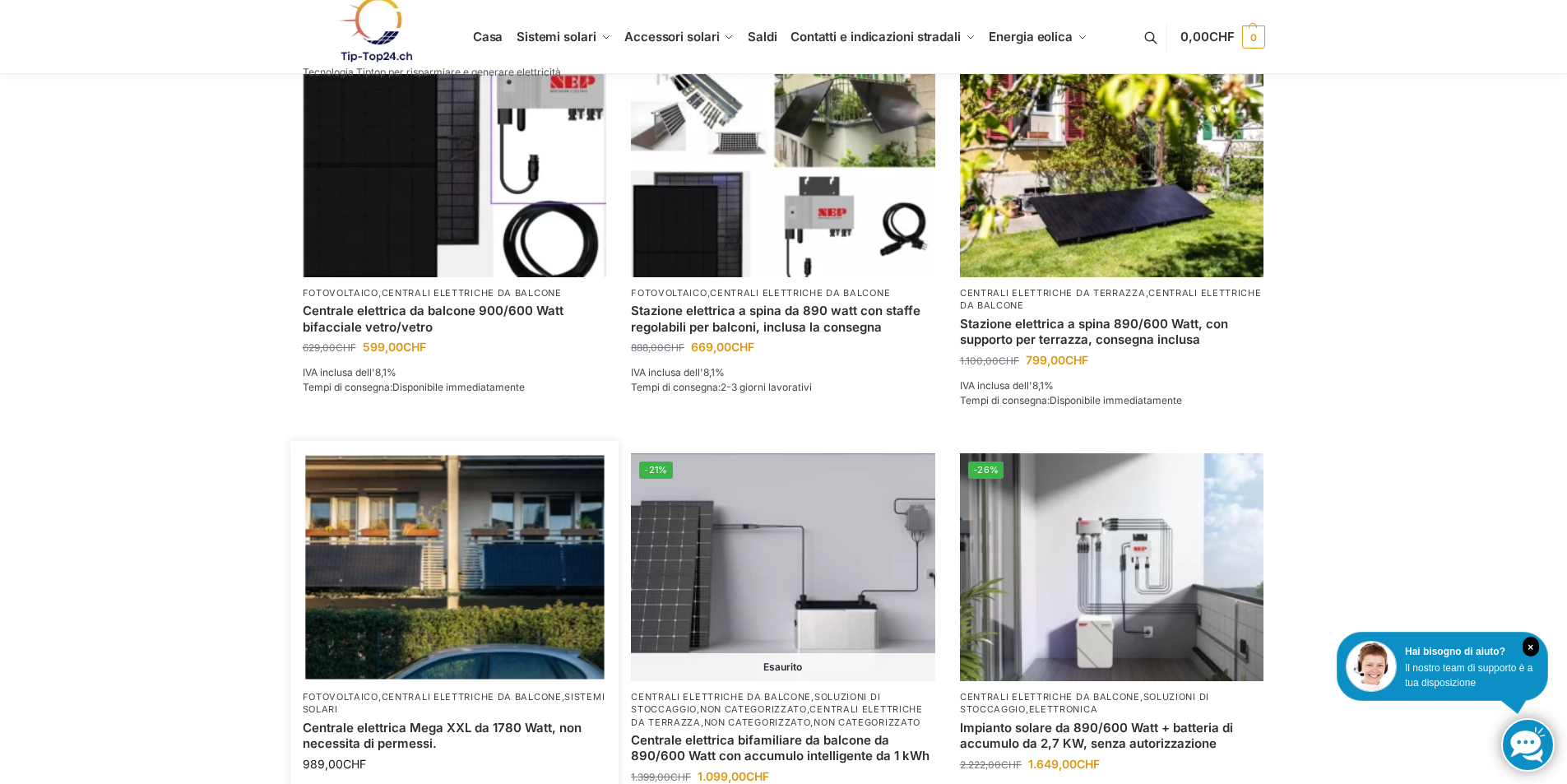
scroll to position [493, 0]
